Goal: Find specific page/section: Find specific page/section

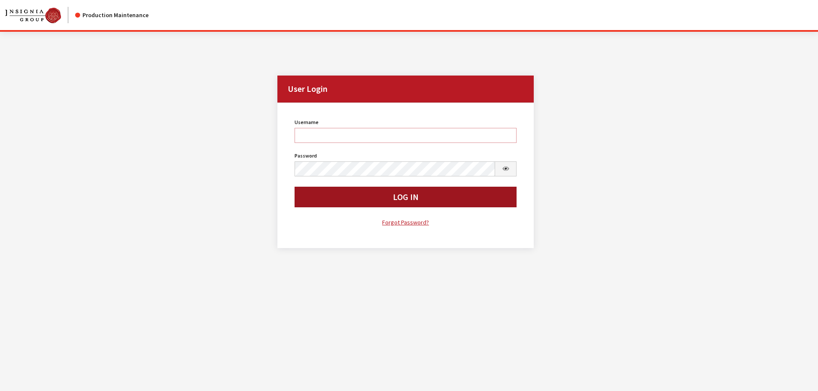
type input "kdorton"
click at [337, 202] on button "Log In" at bounding box center [405, 197] width 222 height 21
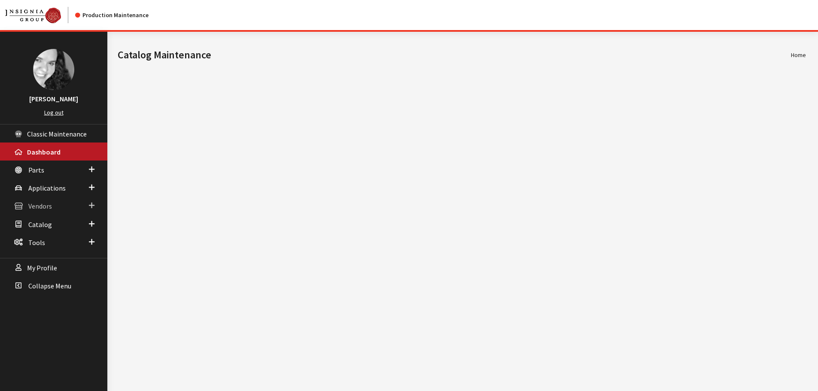
click at [30, 209] on span "Vendors" at bounding box center [40, 206] width 24 height 9
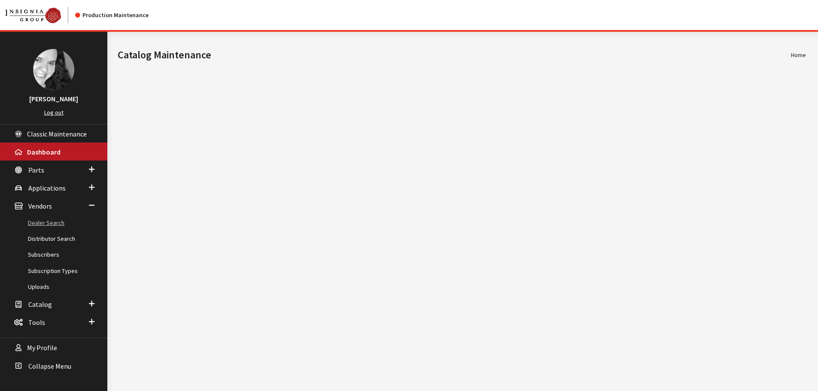
click at [35, 221] on link "Dealer Search" at bounding box center [53, 223] width 107 height 16
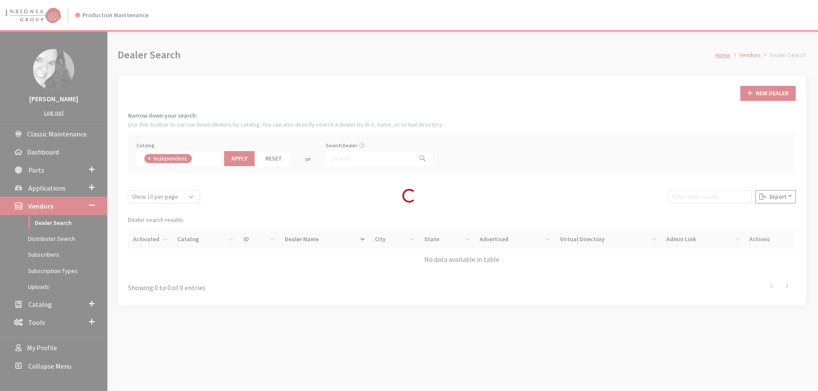
scroll to position [62, 0]
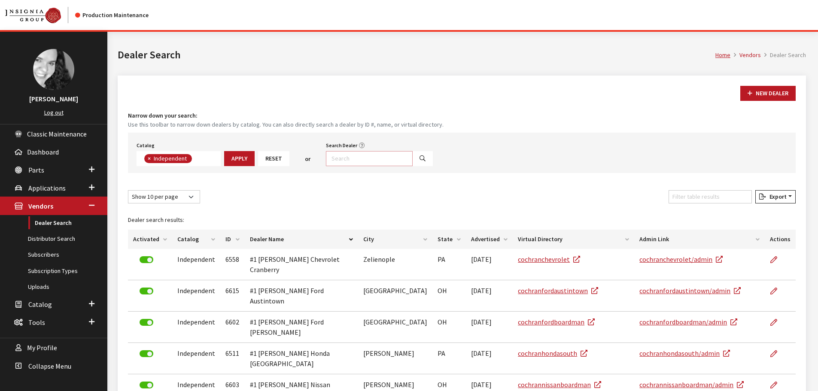
click at [340, 161] on input "Search Dealer" at bounding box center [369, 158] width 87 height 15
type input "[PERSON_NAME]"
select select
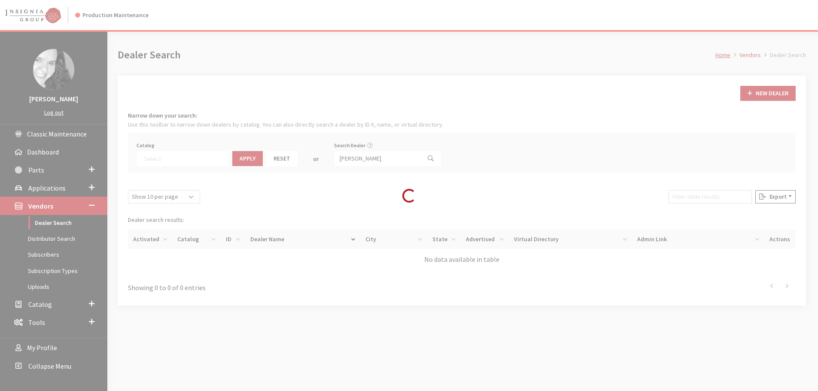
scroll to position [90, 0]
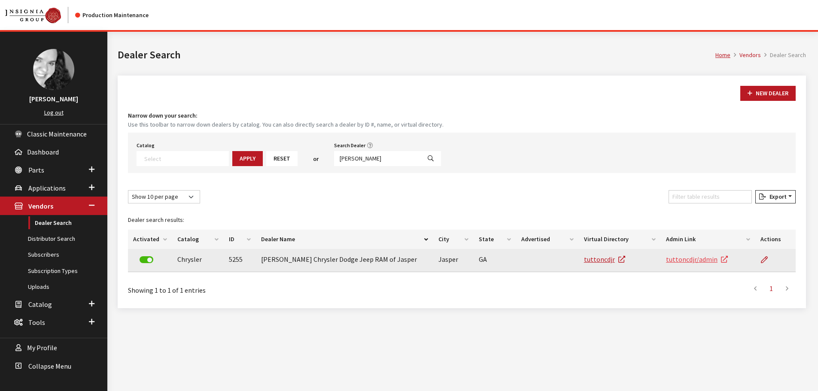
click at [697, 260] on link "tuttoncdjr/admin" at bounding box center [697, 259] width 62 height 9
